Goal: Information Seeking & Learning: Learn about a topic

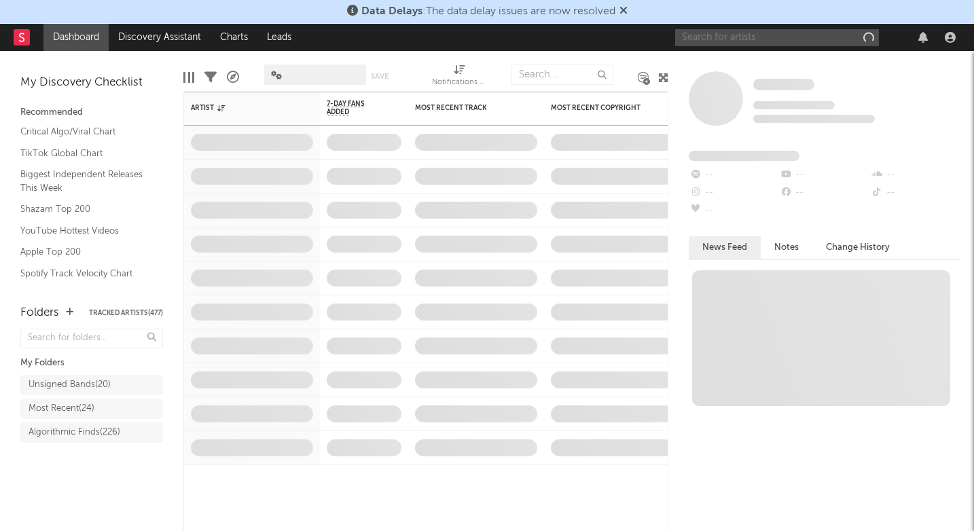
click at [733, 35] on input "text" at bounding box center [777, 37] width 204 height 17
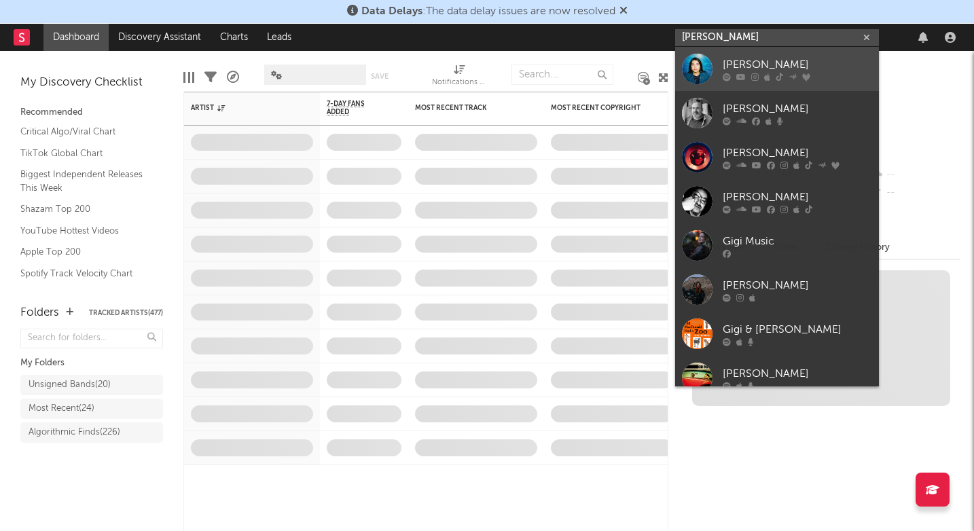
type input "[PERSON_NAME]"
click at [765, 53] on link "[PERSON_NAME]" at bounding box center [777, 69] width 204 height 44
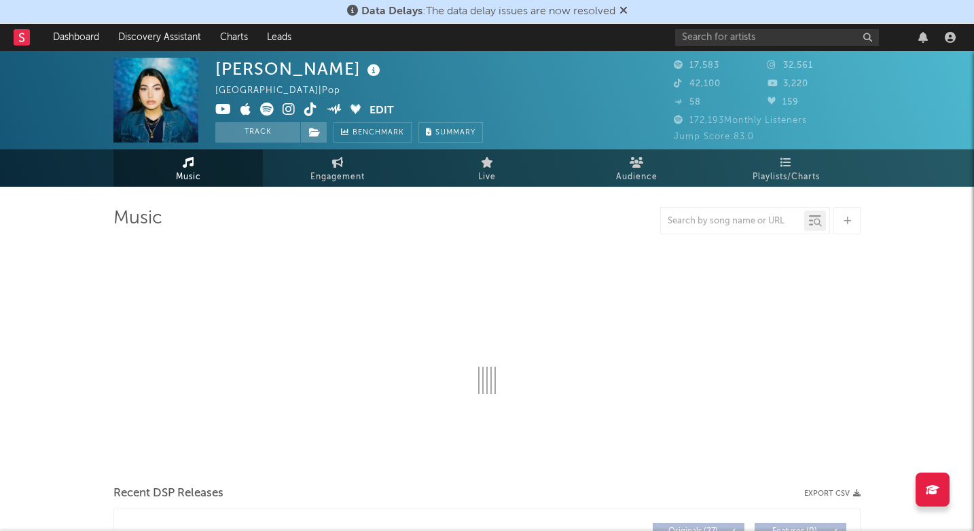
select select "6m"
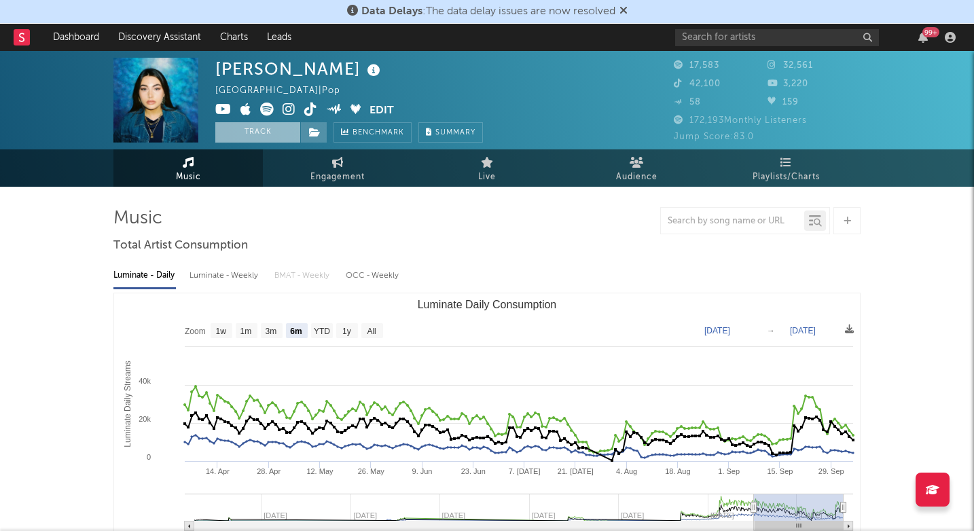
click at [277, 129] on button "Track" at bounding box center [257, 132] width 85 height 20
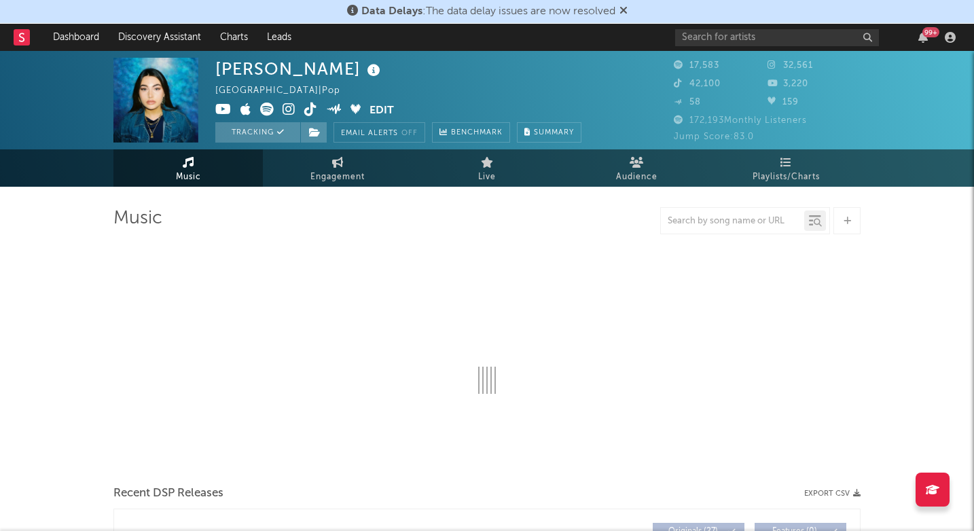
select select "6m"
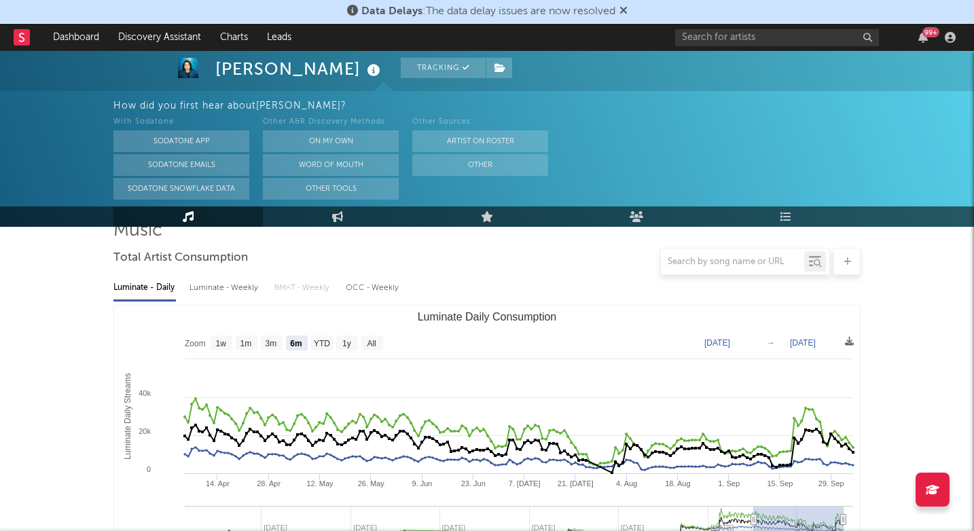
scroll to position [121, 0]
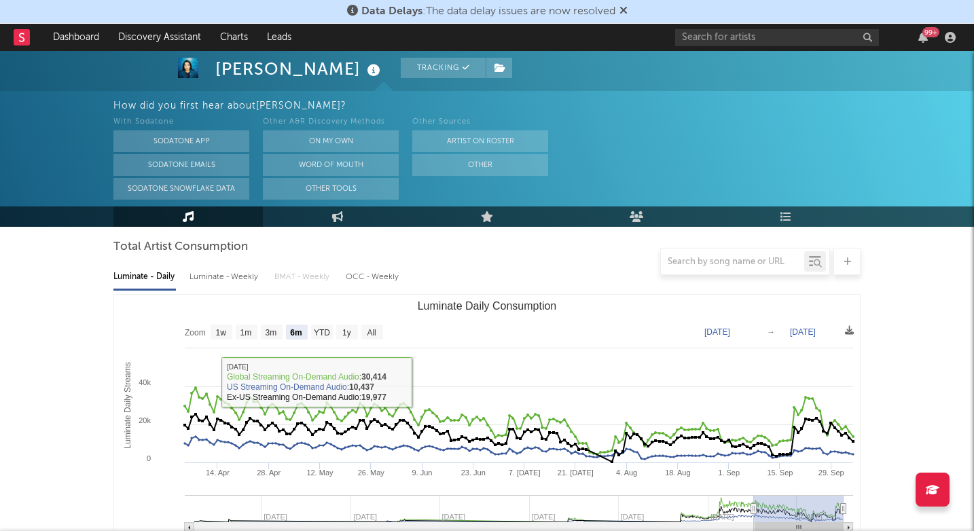
click at [221, 275] on div "Luminate - Weekly" at bounding box center [224, 276] width 71 height 23
select select "6m"
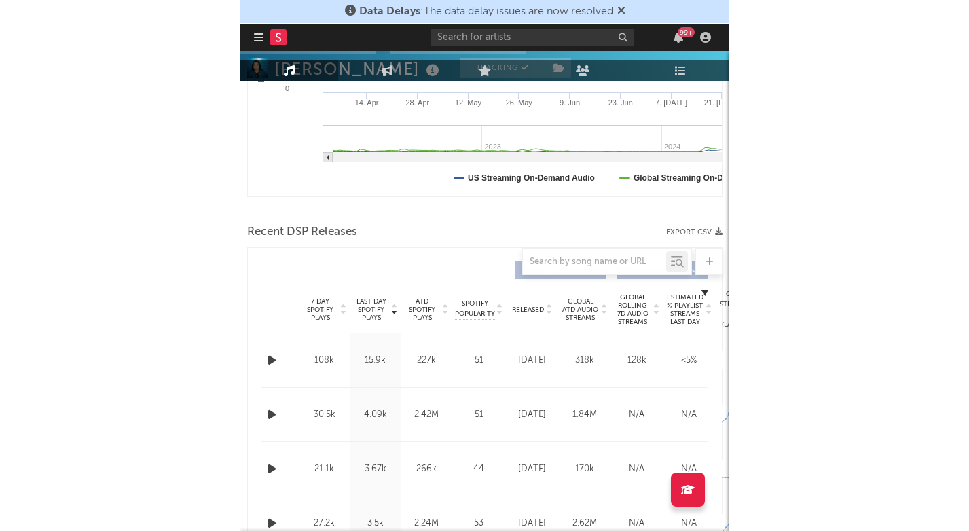
scroll to position [491, 0]
